Goal: Task Accomplishment & Management: Complete application form

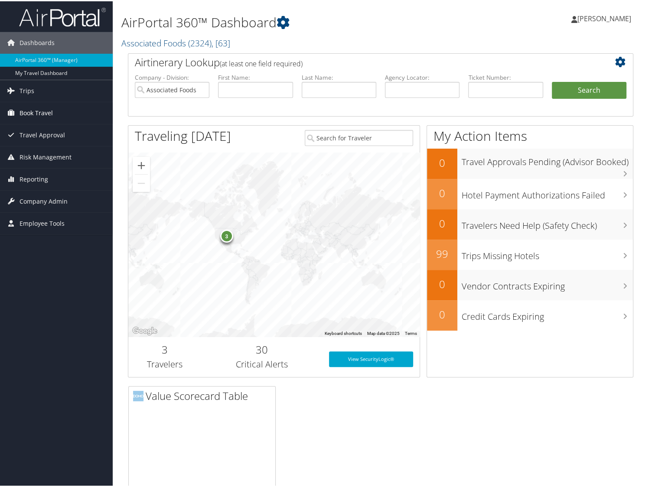
click at [23, 113] on span "Book Travel" at bounding box center [36, 112] width 33 height 22
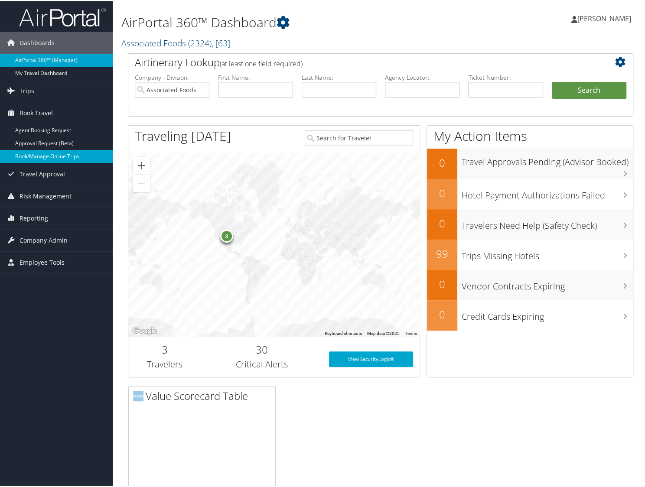
click at [27, 154] on link "Book/Manage Online Trips" at bounding box center [56, 155] width 113 height 13
click at [31, 238] on span "Company Admin" at bounding box center [44, 239] width 48 height 22
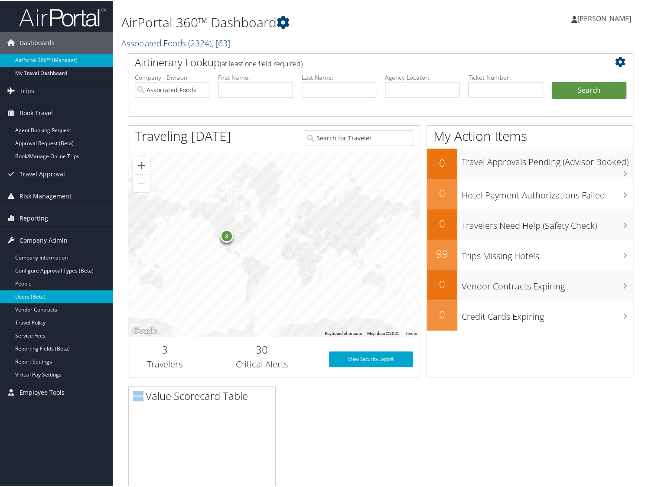
click at [29, 294] on link "Users (Beta)" at bounding box center [56, 295] width 113 height 13
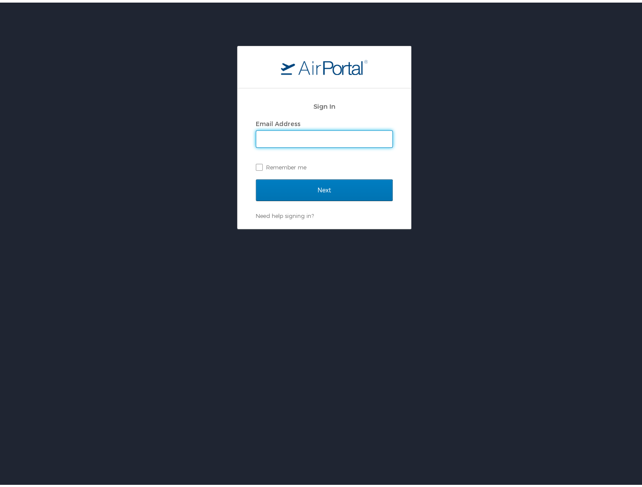
click at [271, 129] on input "Email Address" at bounding box center [324, 136] width 136 height 16
type input "ddward@afstores.com"
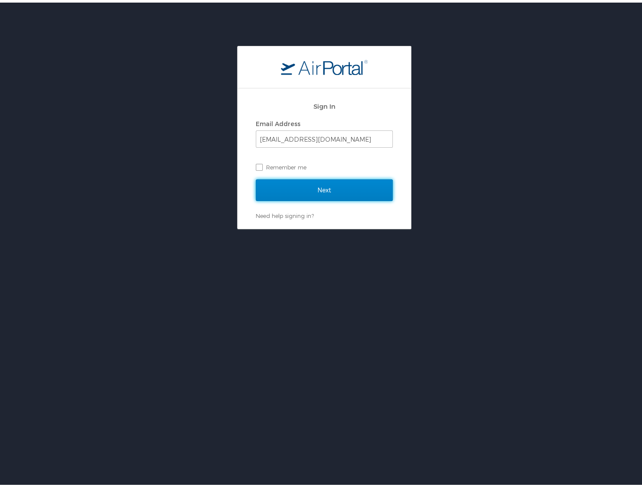
click at [313, 189] on input "Next" at bounding box center [324, 188] width 137 height 22
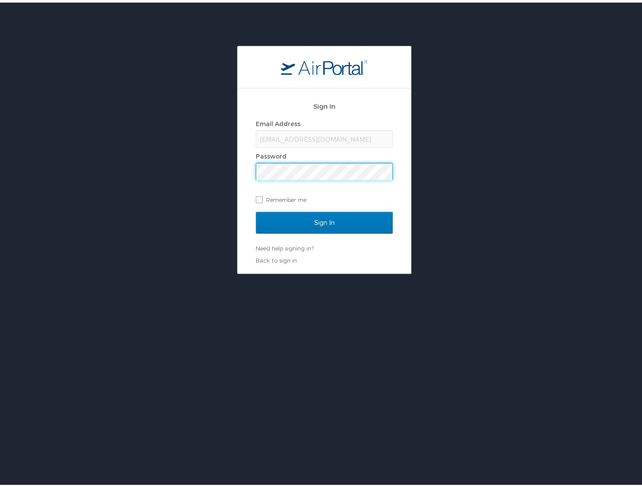
click at [256, 209] on input "Sign In" at bounding box center [324, 220] width 137 height 22
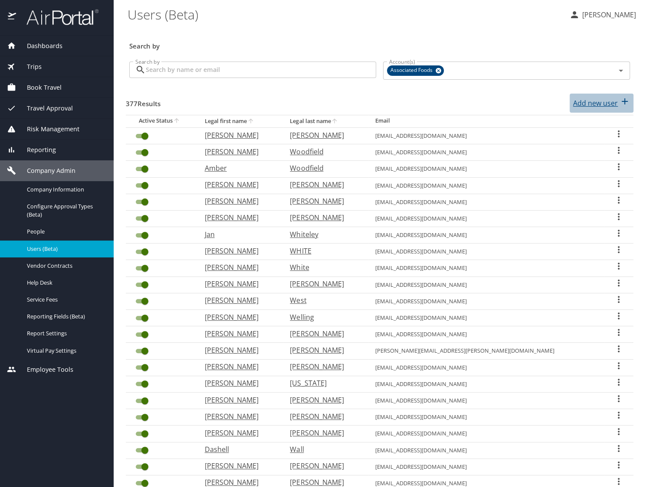
click at [585, 103] on p "Add new user" at bounding box center [595, 103] width 45 height 10
select select "US"
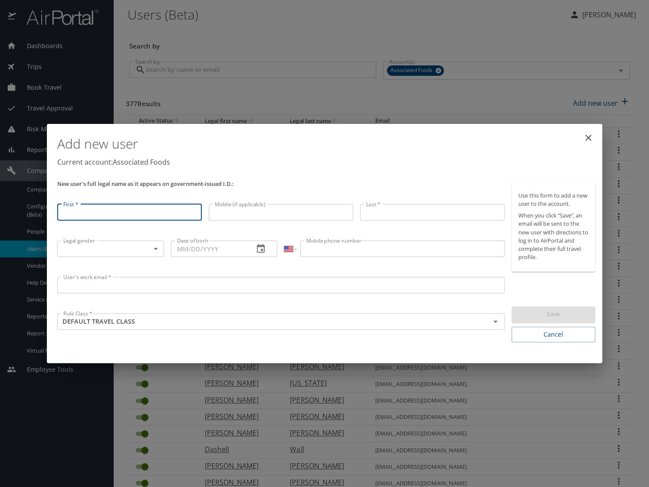
click at [71, 211] on input "First *" at bounding box center [129, 212] width 144 height 16
type input "Philip"
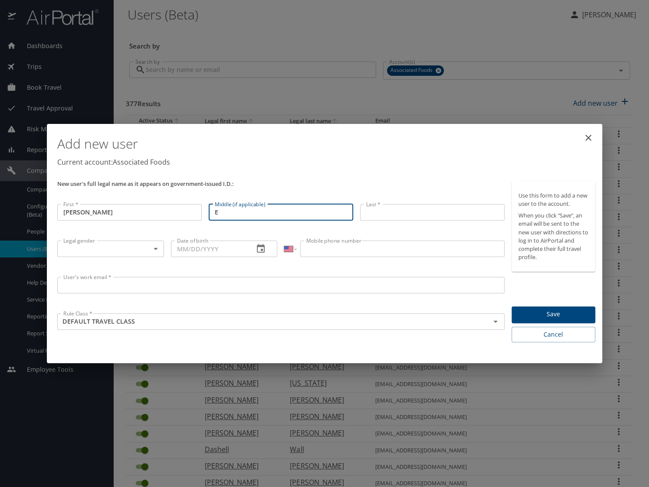
type input "E"
type input "Pruneau"
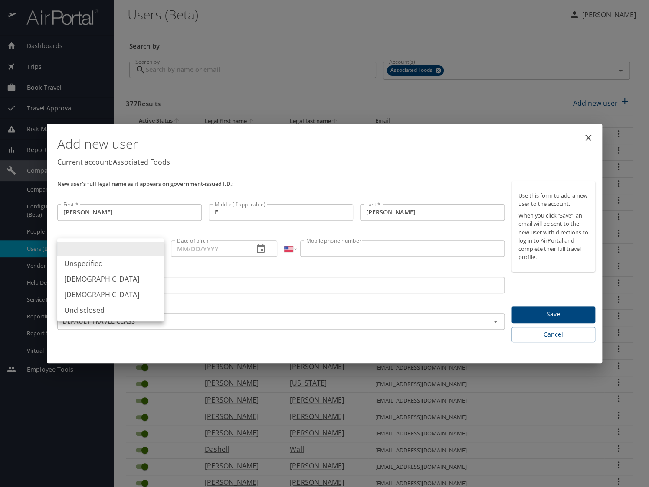
click at [74, 248] on body "Dashboards AirPortal 360™ Manager My Travel Dashboard Trips Airtinerary® Lookup…" at bounding box center [324, 243] width 649 height 487
click at [71, 277] on li "Male" at bounding box center [110, 279] width 107 height 16
type input "Male"
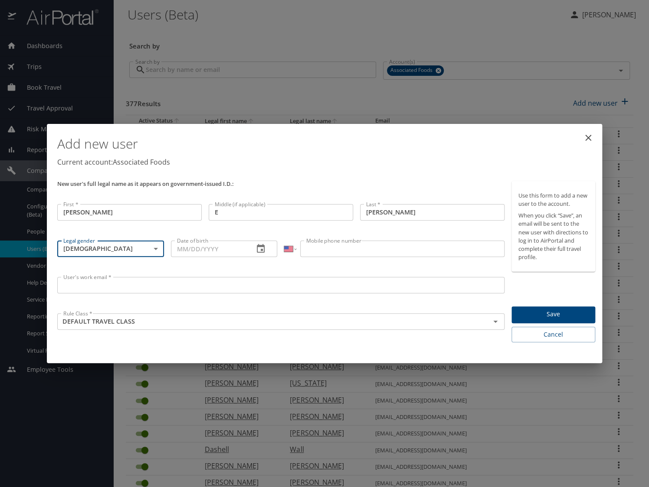
click at [186, 246] on input "Date of birth" at bounding box center [209, 249] width 76 height 16
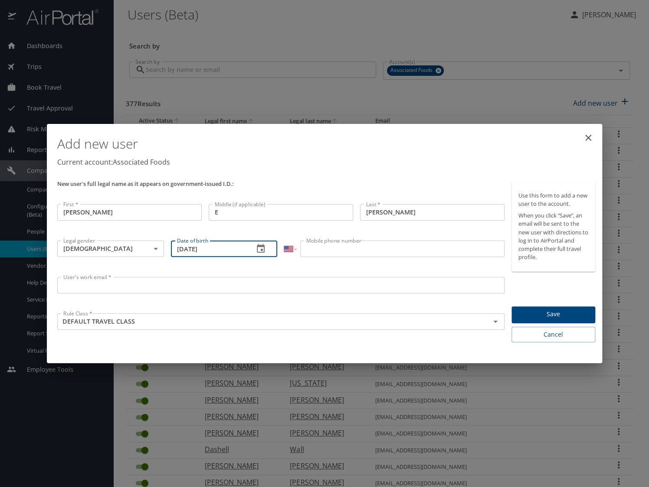
type input "07/24/1974"
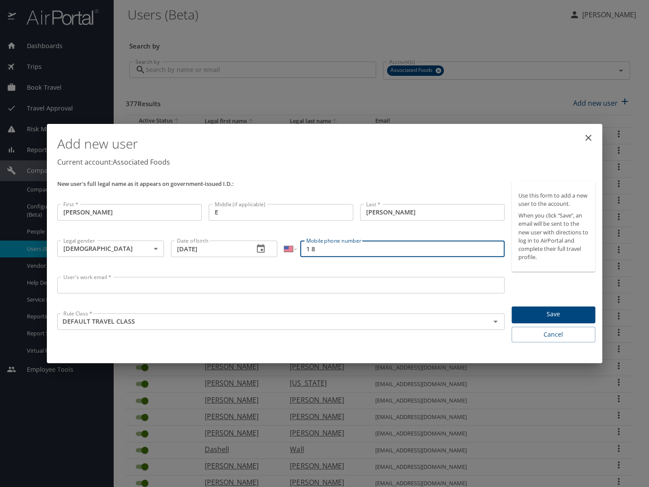
type input "1 80"
select select "DO"
type input "1 (809) 954-0260"
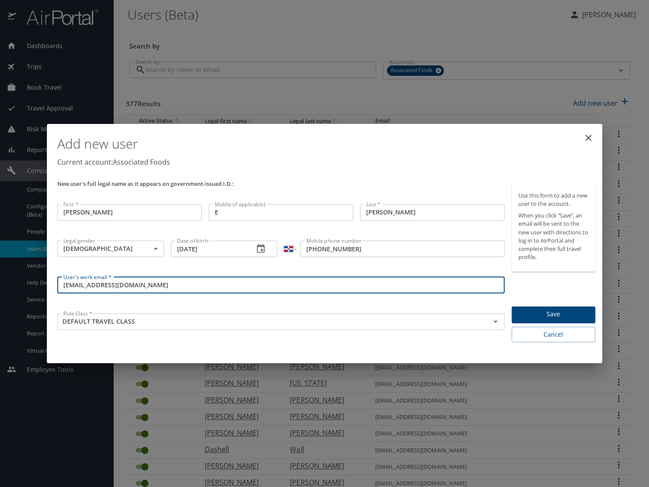
type input "ppruneau@yokesfoods.com"
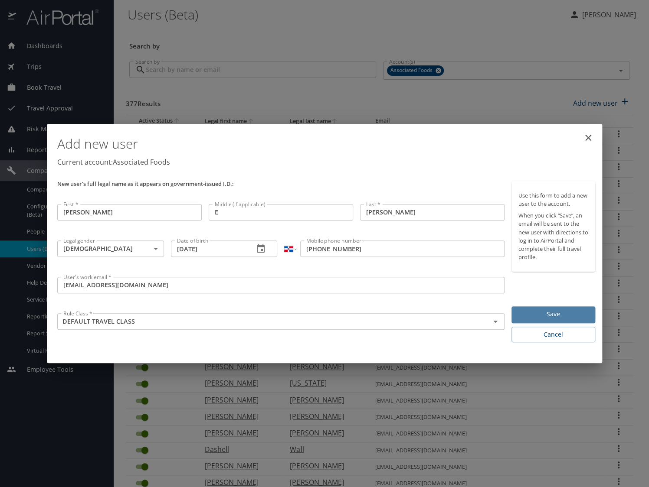
click at [553, 318] on span "Save" at bounding box center [553, 314] width 70 height 11
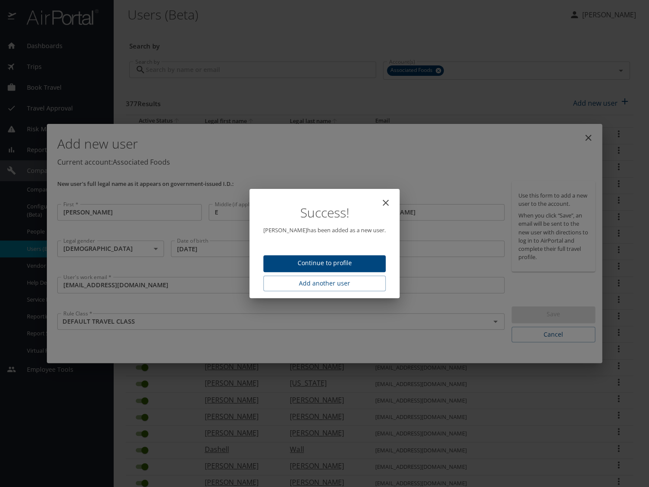
click at [329, 259] on span "Continue to profile" at bounding box center [324, 263] width 108 height 11
select select "US"
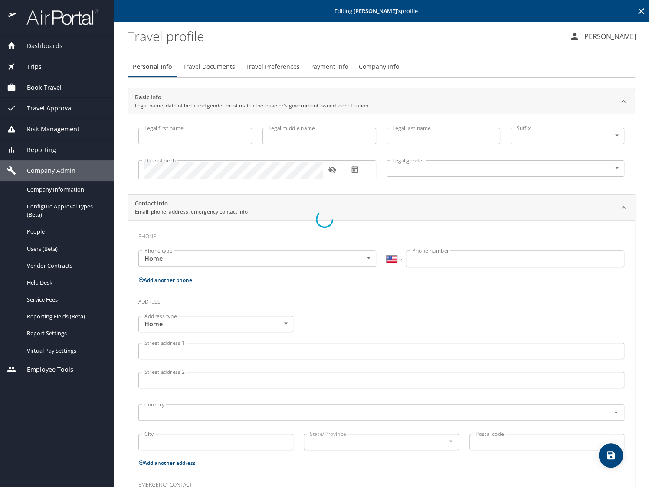
type input "Philip"
type input "E"
type input "Pruneau"
type input "Male"
select select "DO"
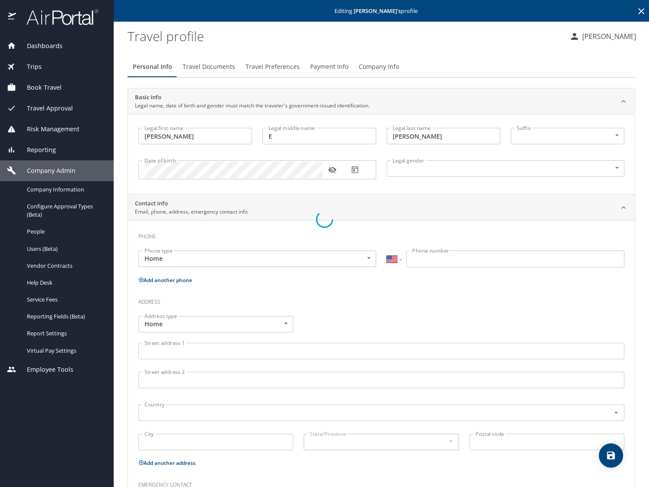
select select "DO"
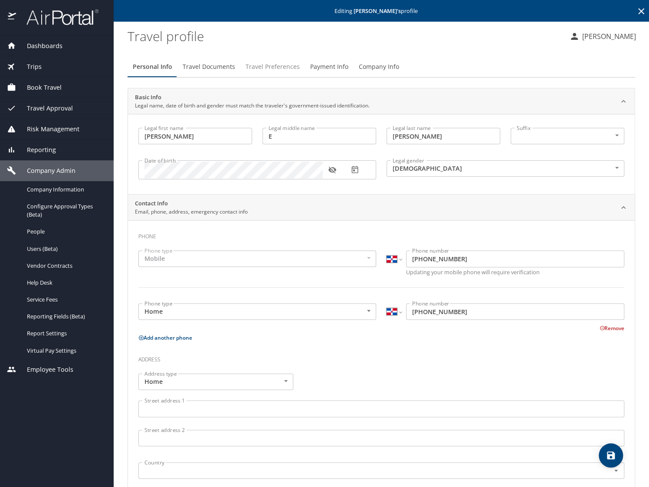
click at [260, 66] on span "Travel Preferences" at bounding box center [272, 67] width 54 height 11
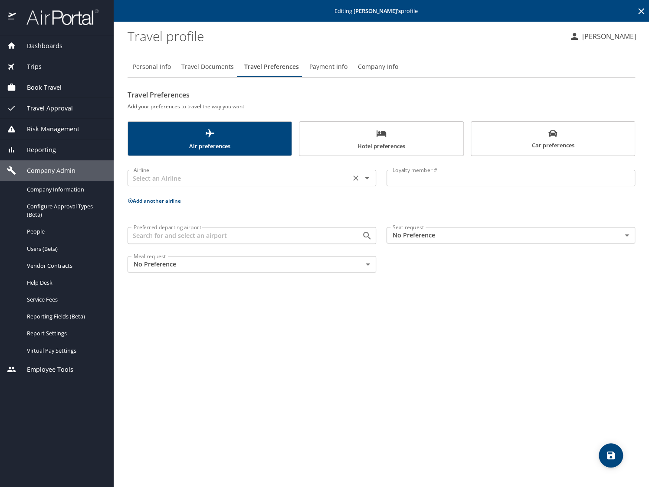
click at [172, 182] on input "text" at bounding box center [239, 178] width 218 height 11
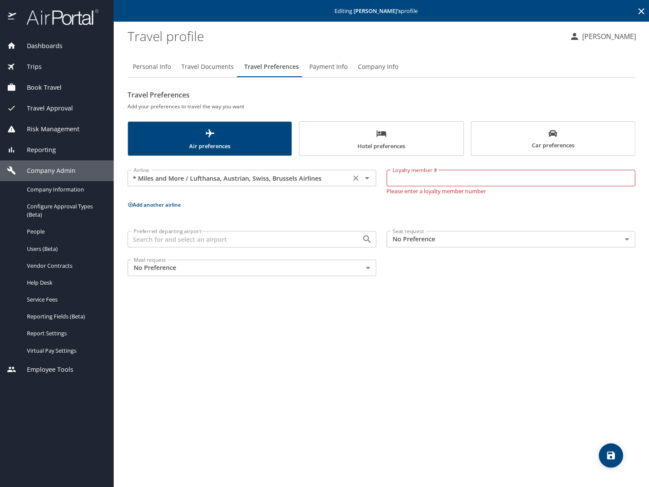
click at [243, 179] on input "* Miles and More / Lufthansa, Austrian, Swiss, Brussels Airlines" at bounding box center [239, 178] width 218 height 11
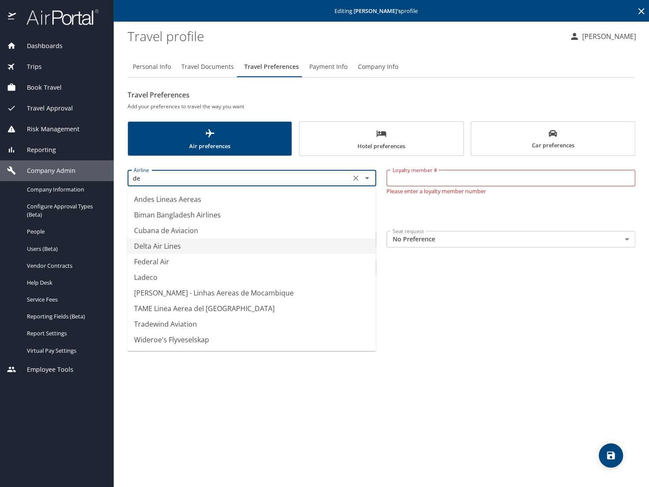
click at [146, 243] on li "Delta Air Lines" at bounding box center [251, 246] width 248 height 16
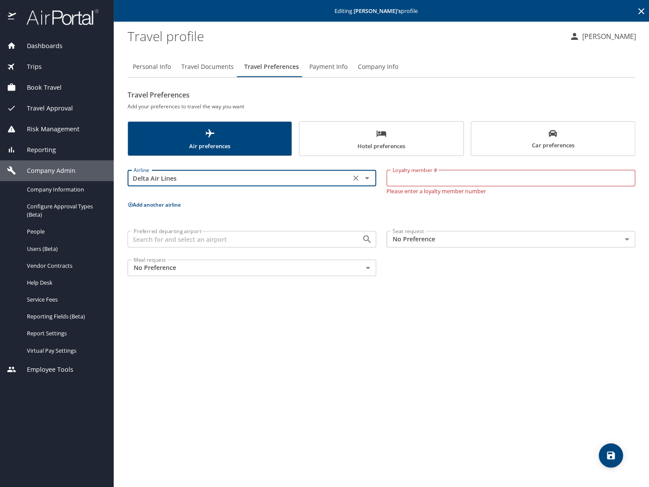
type input "Delta Air Lines"
click at [392, 179] on input "Loyalty member #" at bounding box center [510, 178] width 248 height 16
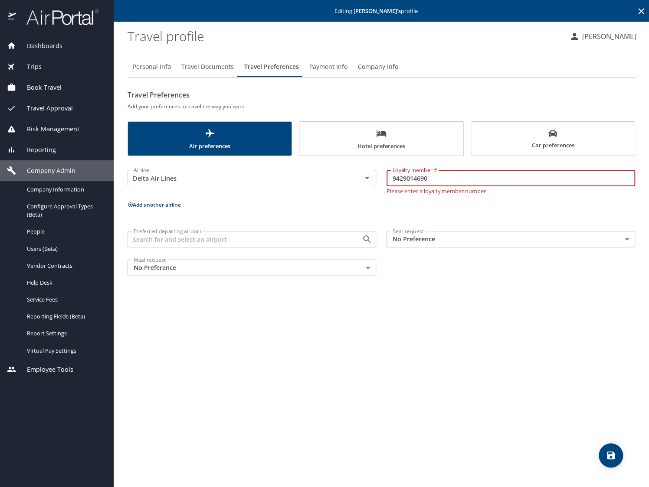
type input "9429014690"
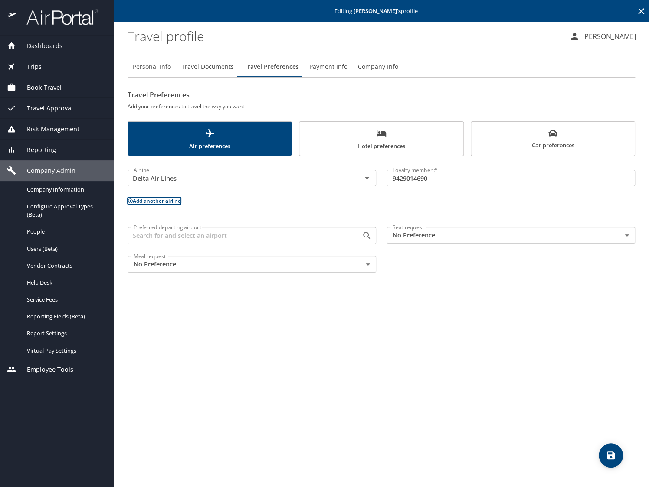
click at [612, 457] on icon "save" at bounding box center [611, 456] width 8 height 8
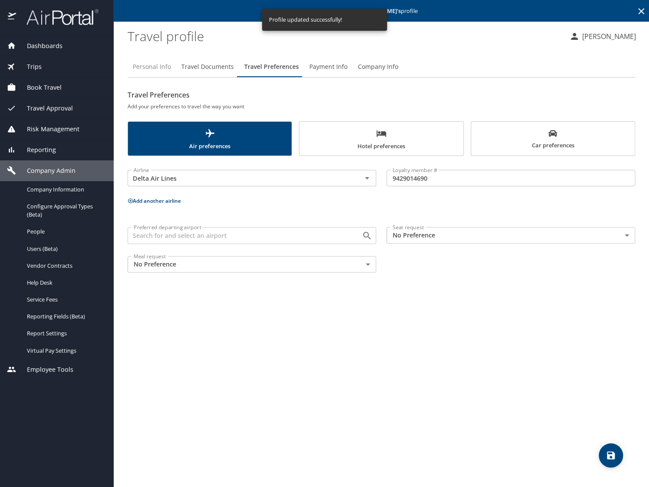
click at [160, 66] on span "Personal Info" at bounding box center [152, 67] width 38 height 11
select select "DO"
select select "US"
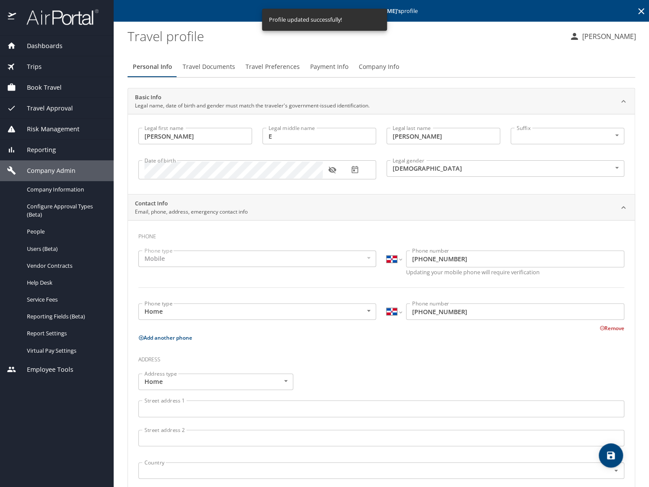
click at [192, 66] on span "Travel Documents" at bounding box center [209, 67] width 52 height 11
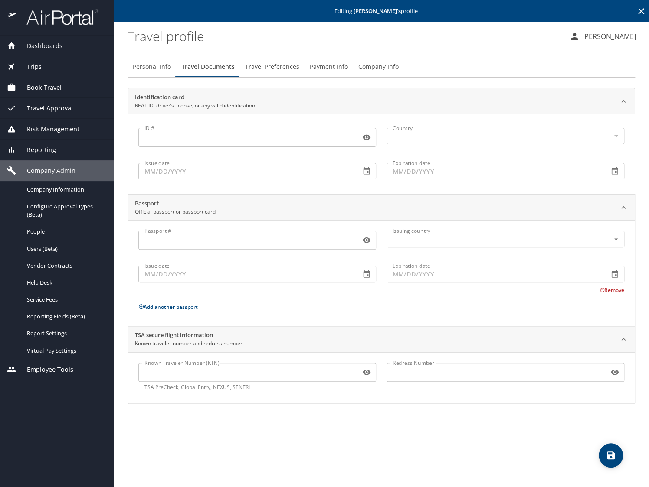
click at [170, 372] on input "Known Traveler Number (KTN)" at bounding box center [247, 372] width 219 height 16
type input "TT12K86J4"
click at [610, 457] on icon "save" at bounding box center [610, 455] width 10 height 10
click at [47, 91] on span "Book Travel" at bounding box center [39, 88] width 46 height 10
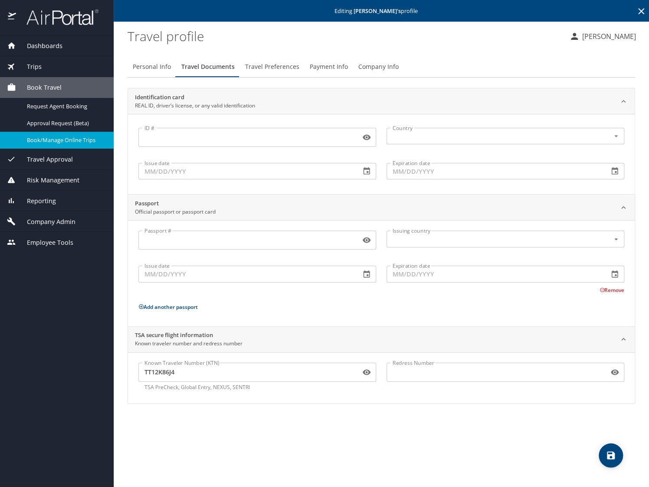
click at [52, 137] on span "Book/Manage Online Trips" at bounding box center [65, 140] width 76 height 8
